Goal: Browse casually: Explore the website without a specific task or goal

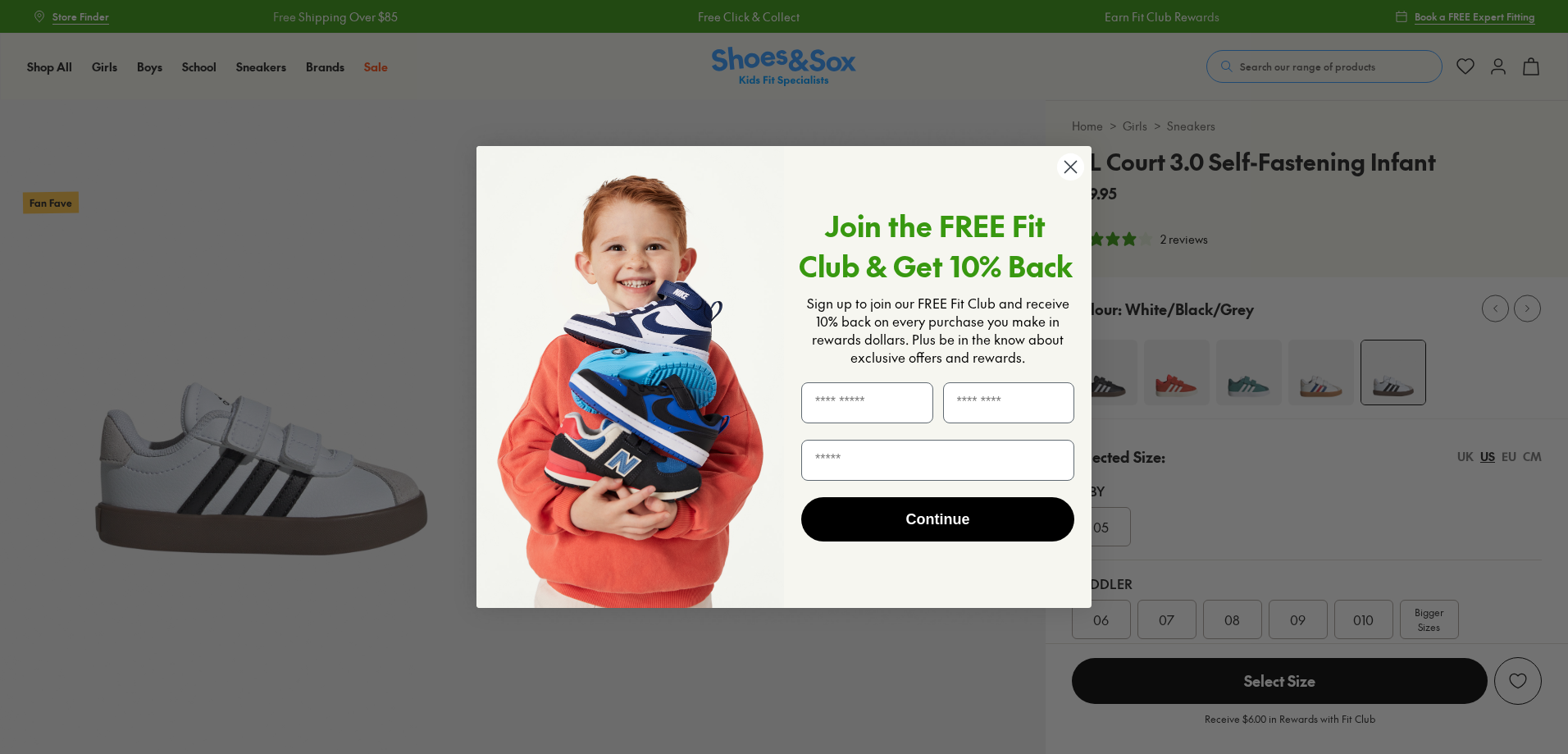
select select "*"
click at [1080, 165] on circle "Close dialog" at bounding box center [1071, 166] width 27 height 27
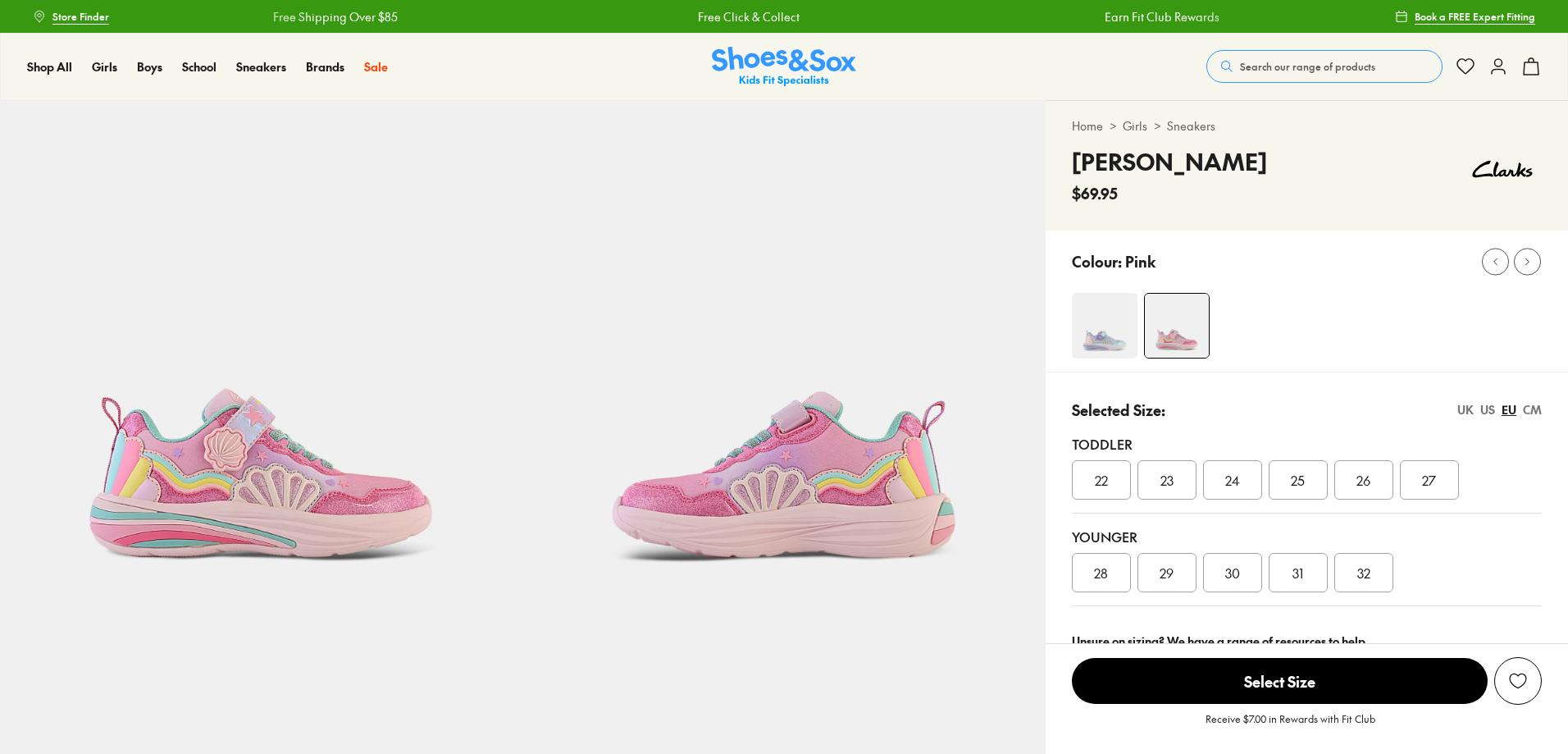
select select "*"
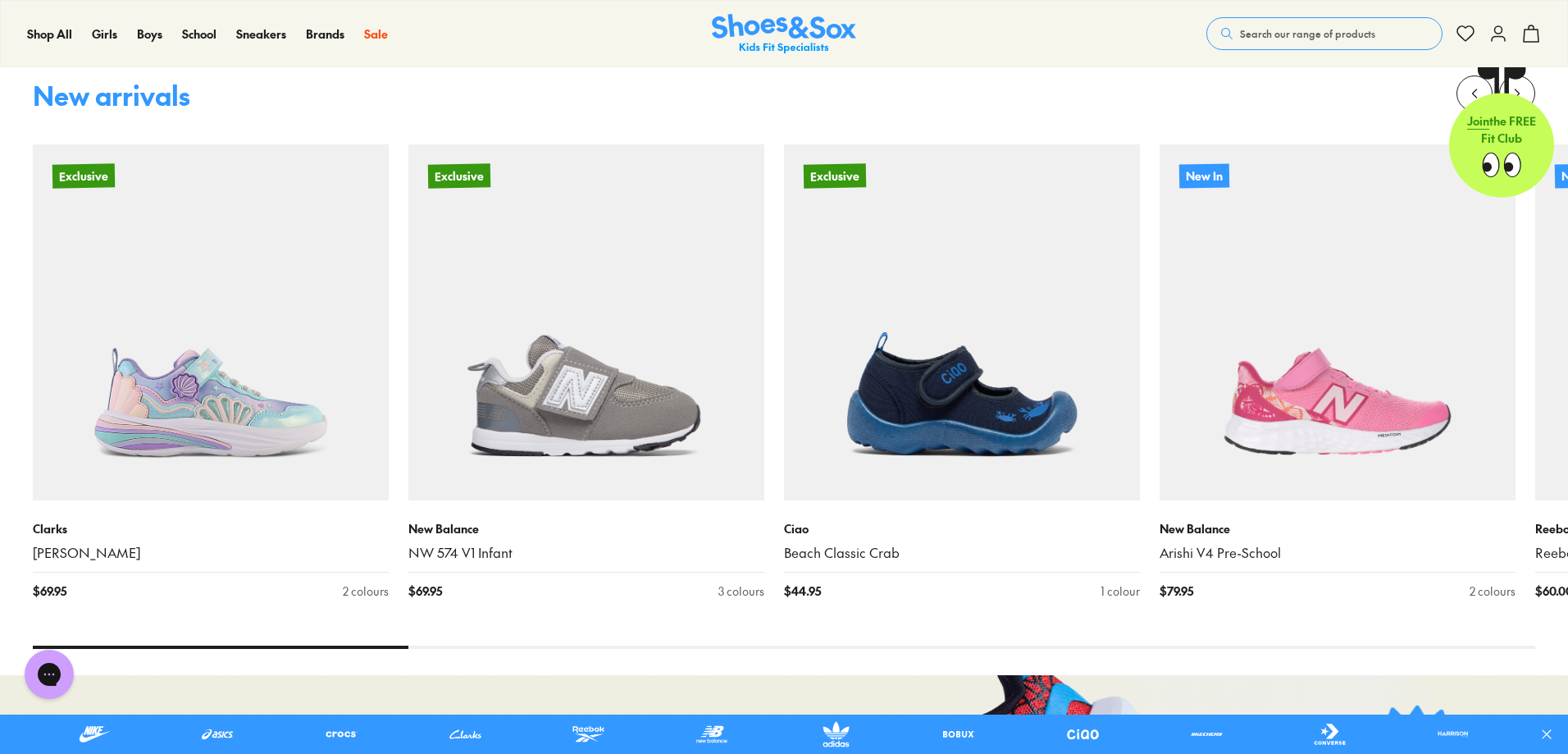
scroll to position [1231, 0]
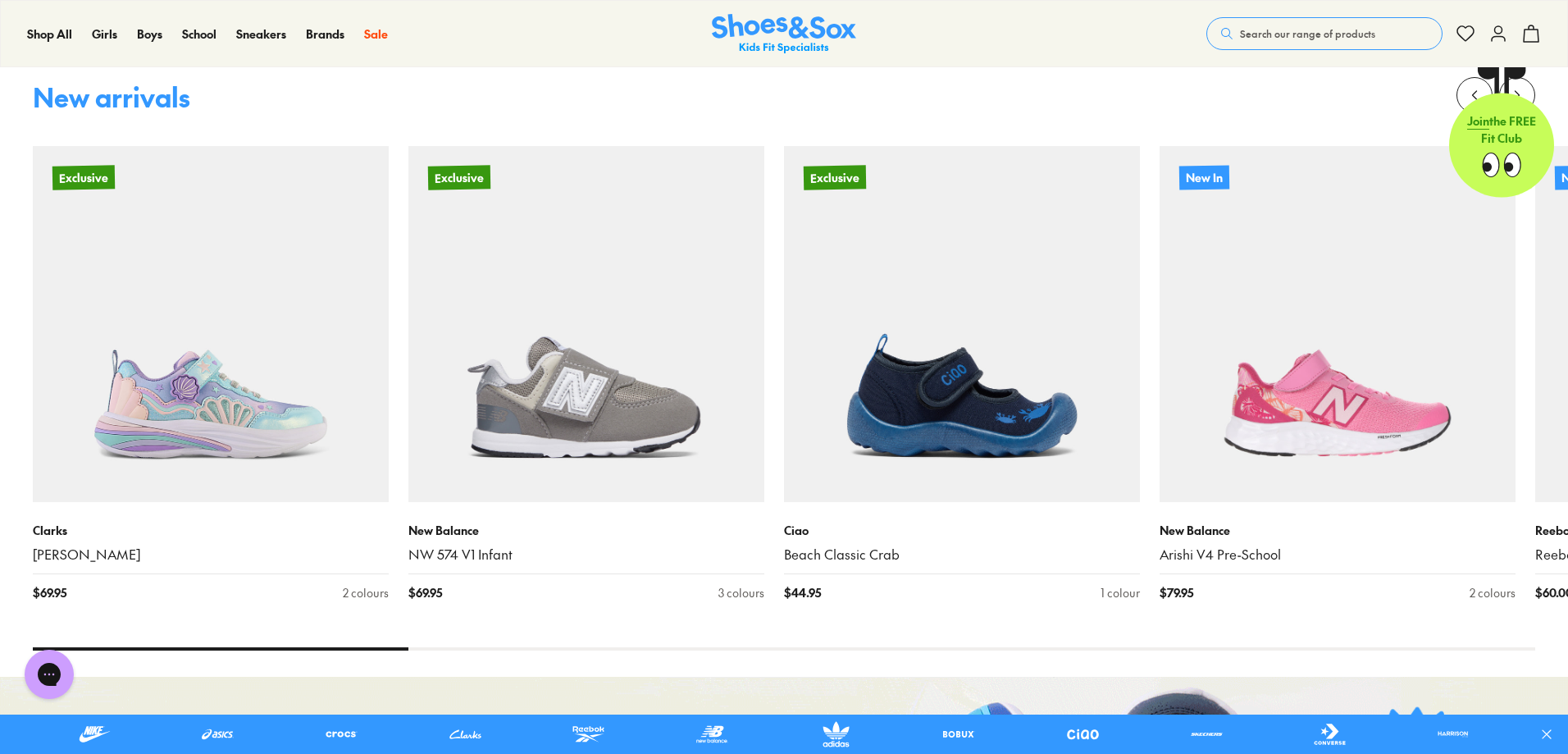
drag, startPoint x: 397, startPoint y: 653, endPoint x: 414, endPoint y: 651, distance: 17.1
click at [414, 653] on div "New arrivals Exclusive Clarks Ari $ 69.95 2 colours Exclusive New Balance NW 57…" at bounding box center [784, 367] width 1568 height 620
drag, startPoint x: 405, startPoint y: 647, endPoint x: 494, endPoint y: 655, distance: 89.4
click at [492, 656] on div "New arrivals Exclusive Clarks Ari $ 69.95 2 colours Exclusive New Balance NW 57…" at bounding box center [784, 367] width 1568 height 620
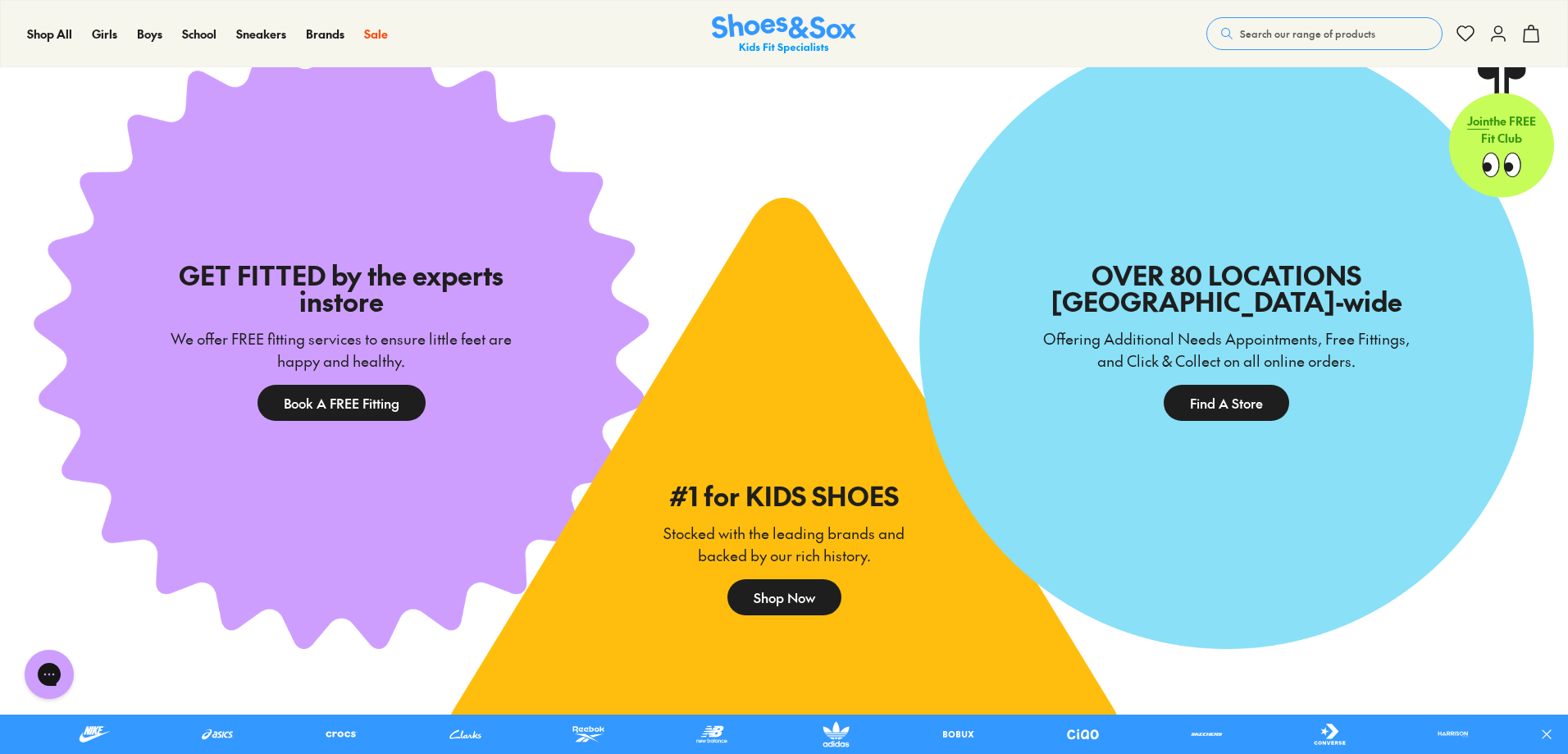
scroll to position [3858, 0]
